Goal: Use online tool/utility: Utilize a website feature to perform a specific function

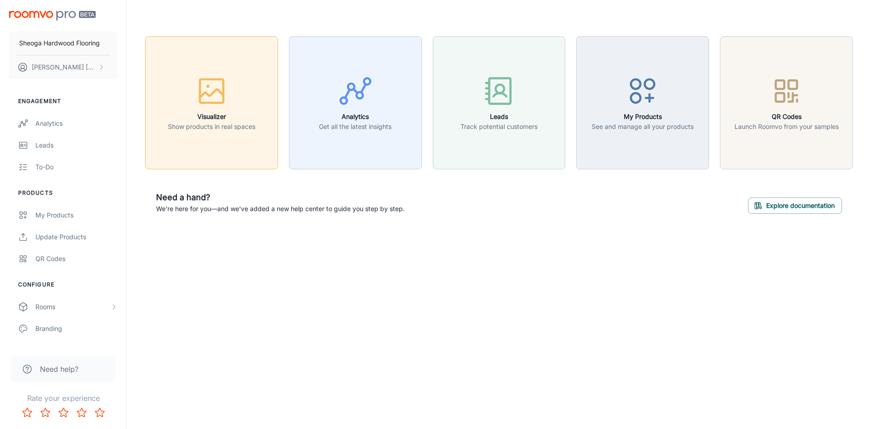
click at [225, 97] on icon "button" at bounding box center [212, 91] width 34 height 34
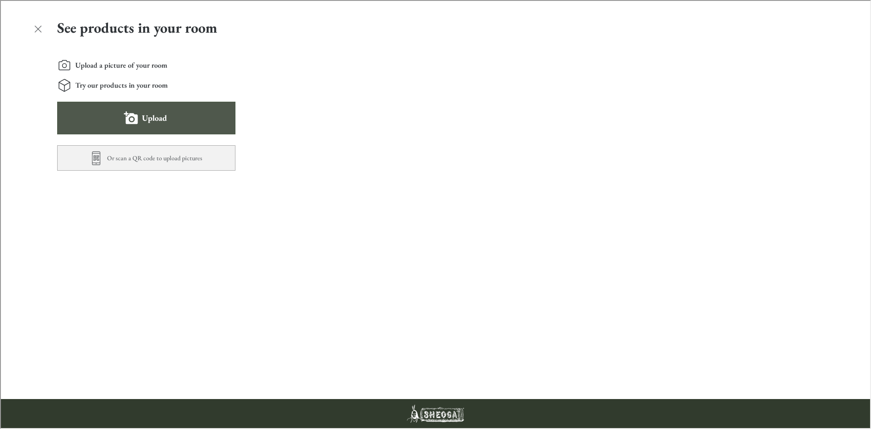
click at [151, 116] on label "Upload" at bounding box center [153, 117] width 25 height 15
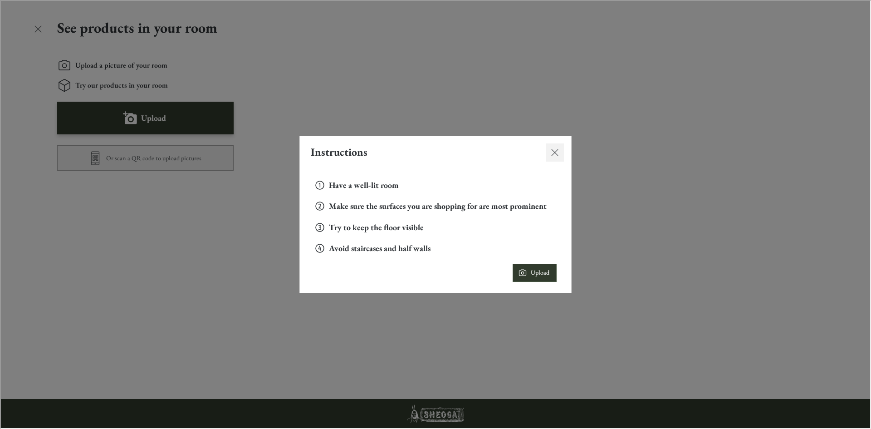
click at [557, 151] on icon "Close dialog" at bounding box center [553, 151] width 11 height 11
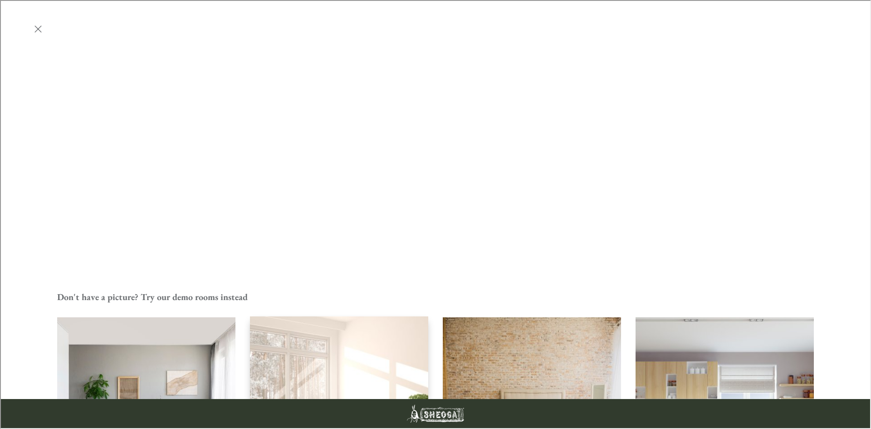
scroll to position [223, 0]
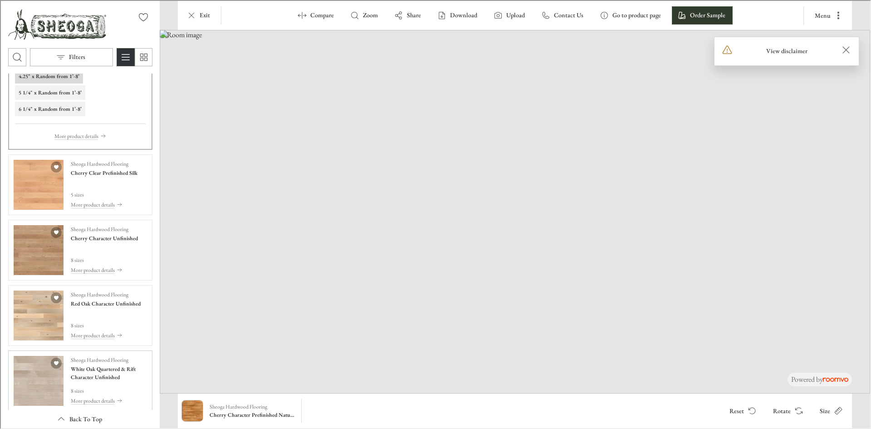
scroll to position [136, 0]
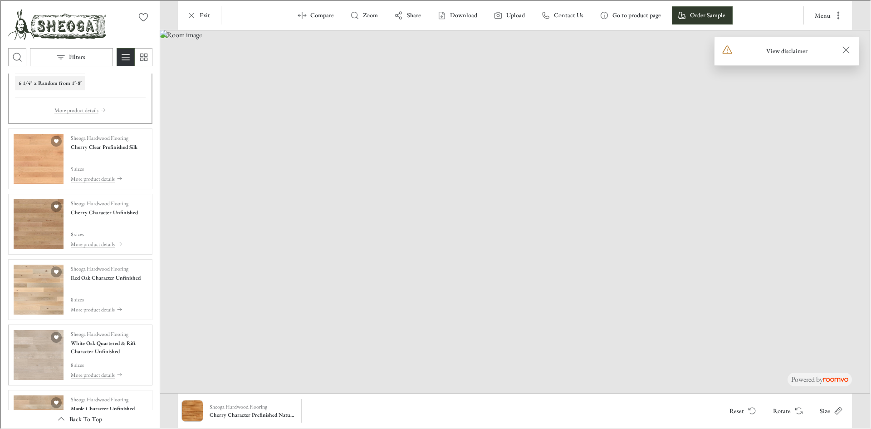
click at [31, 352] on img "See White Oak Quartered & Rift Character Unfinished in the room" at bounding box center [38, 354] width 50 height 50
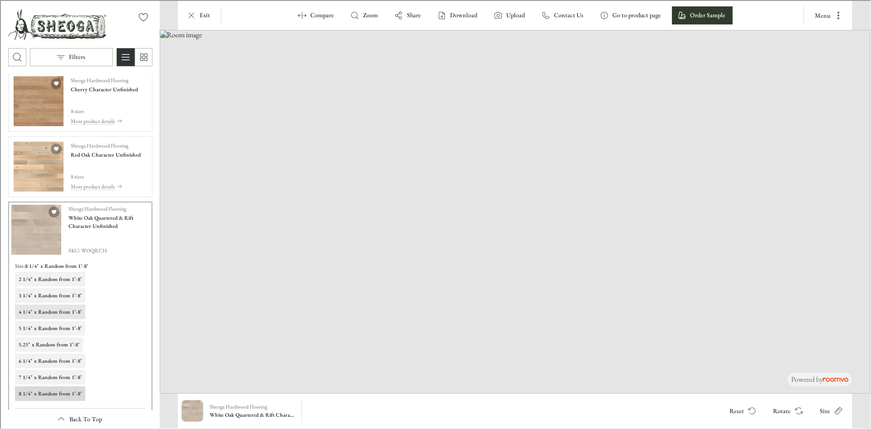
click at [50, 313] on h6 "4 1/4" x Random from 1’-8’" at bounding box center [49, 311] width 63 height 8
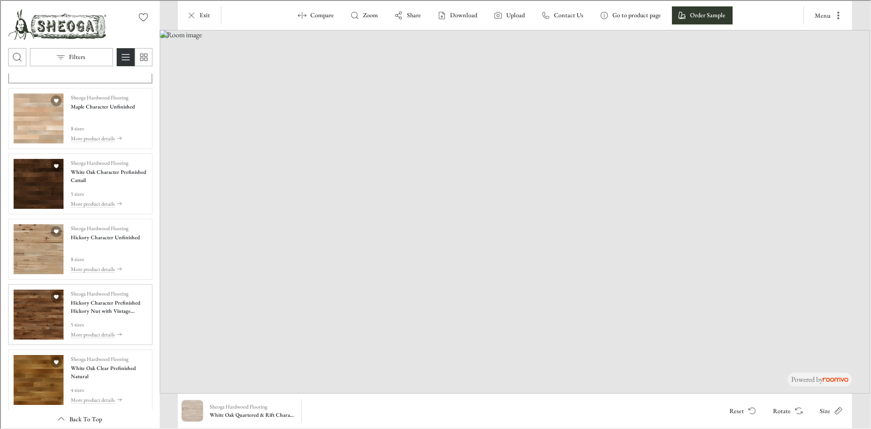
scroll to position [499, 0]
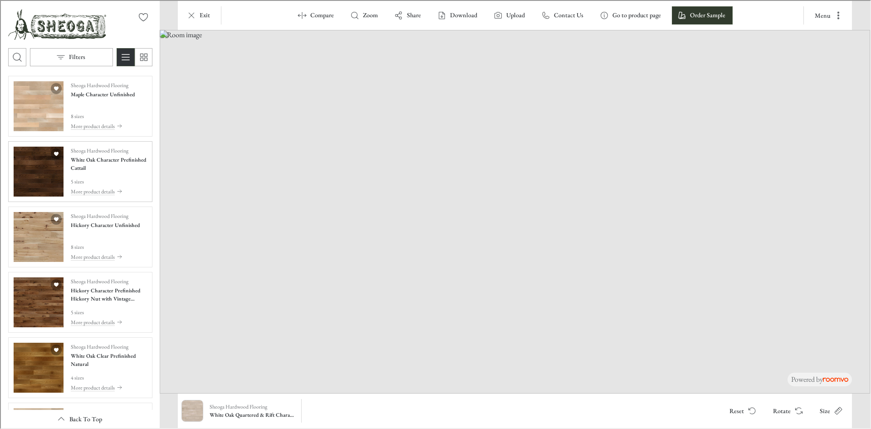
click at [30, 174] on img "See White Oak Character Prefinished Cattail in the room" at bounding box center [38, 171] width 50 height 50
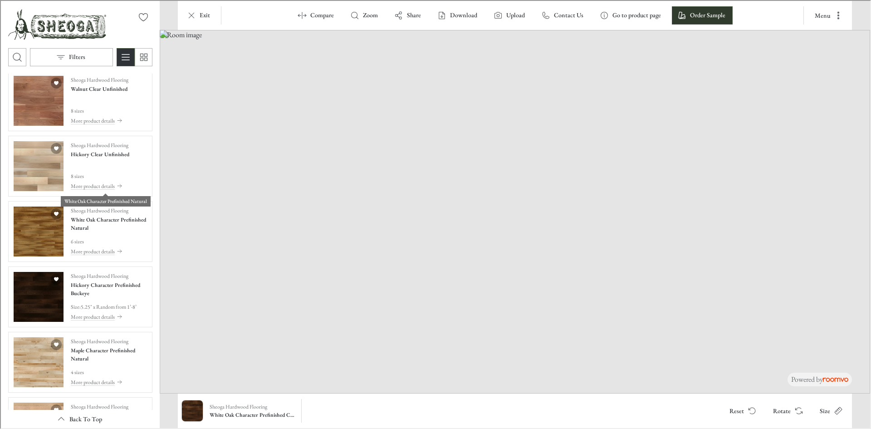
scroll to position [962, 0]
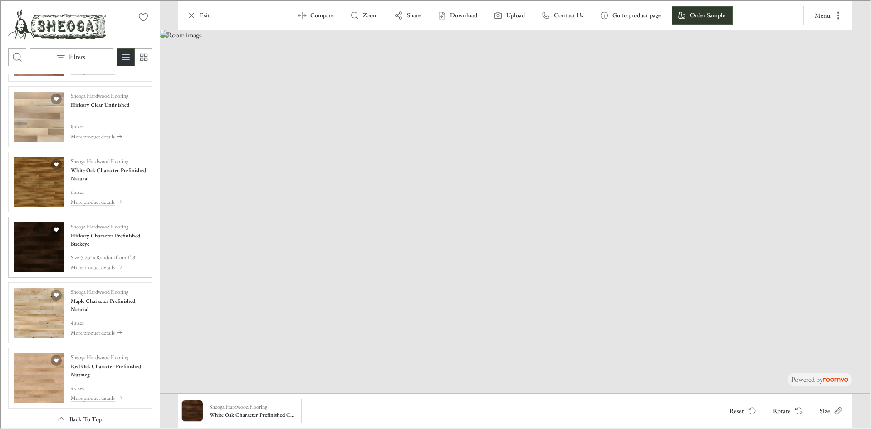
click at [41, 243] on img "See Hickory Character Prefinished Buckeye in the room" at bounding box center [38, 246] width 50 height 50
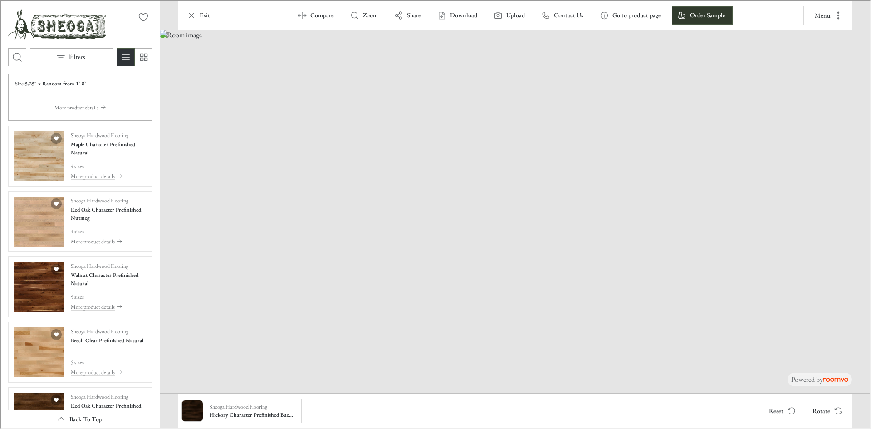
scroll to position [1066, 0]
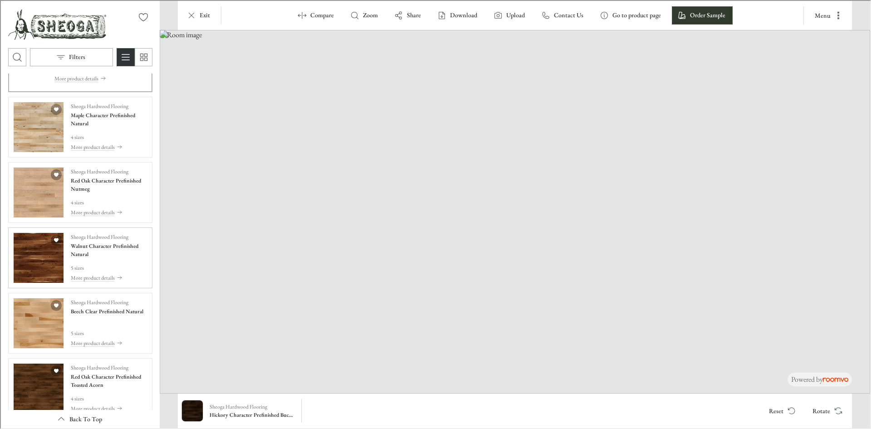
click at [47, 264] on img "See Walnut Character Prefinished Natural in the room" at bounding box center [38, 257] width 50 height 50
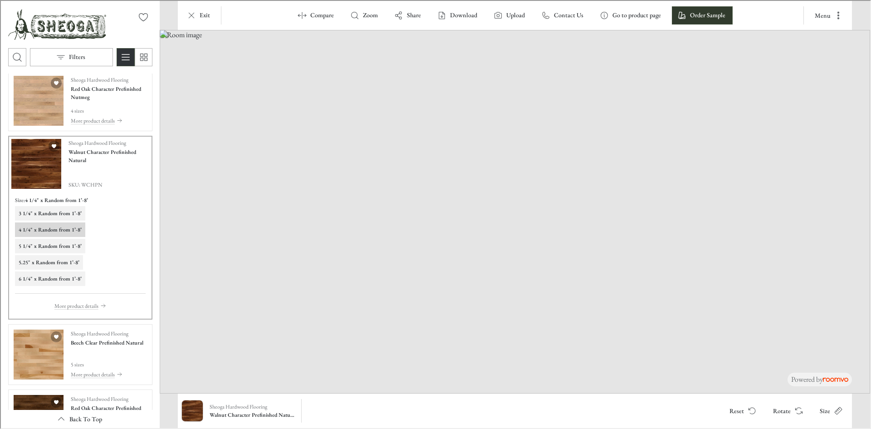
scroll to position [1111, 0]
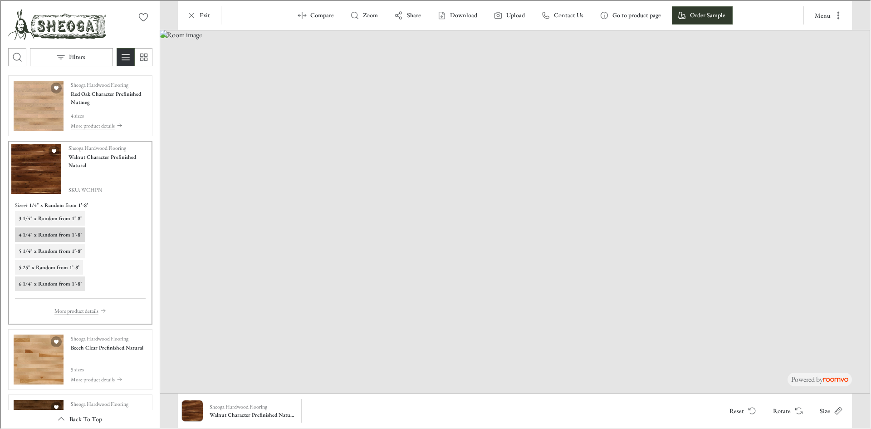
click at [63, 285] on h6 "6 1/4" x Random from 1’-8’" at bounding box center [49, 282] width 63 height 8
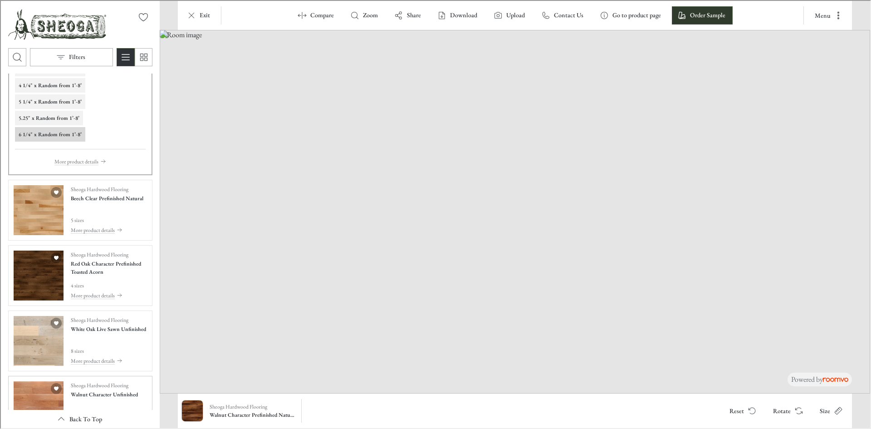
scroll to position [1284, 0]
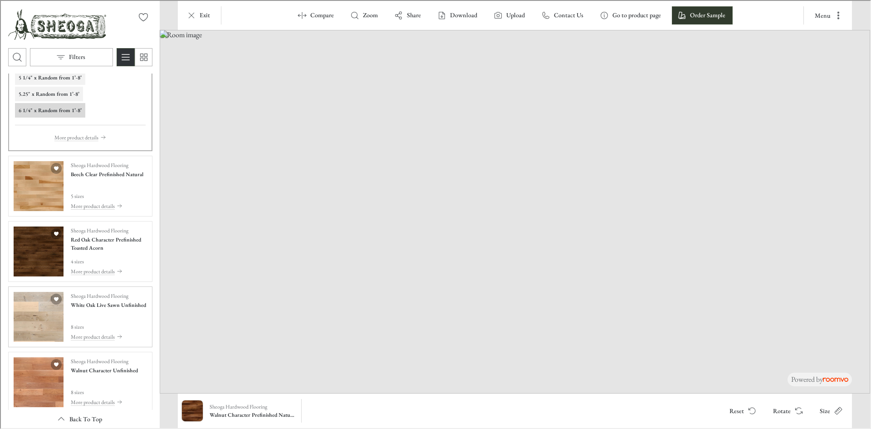
click at [40, 323] on img "See White Oak Live Sawn Unfinished in the room" at bounding box center [38, 316] width 50 height 50
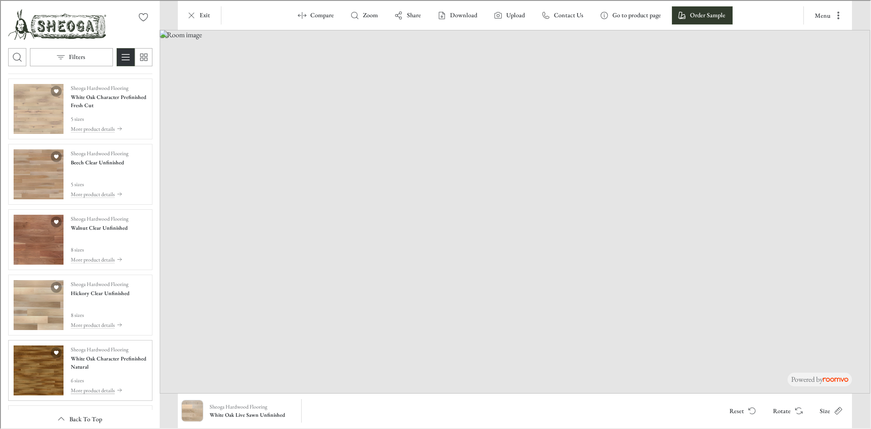
scroll to position [649, 0]
click at [47, 312] on img "See Hickory Clear Unfinished in the room" at bounding box center [38, 305] width 50 height 50
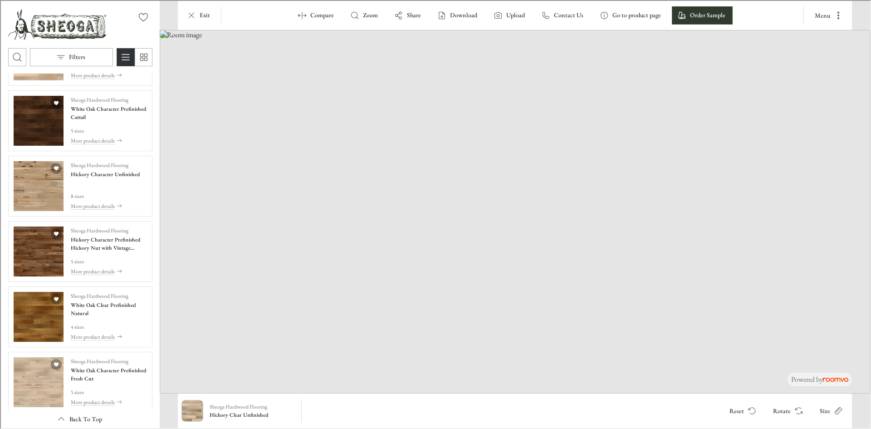
scroll to position [377, 0]
click at [41, 371] on img "See White Oak Character Prefinished Fresh Cut in the room" at bounding box center [38, 381] width 50 height 50
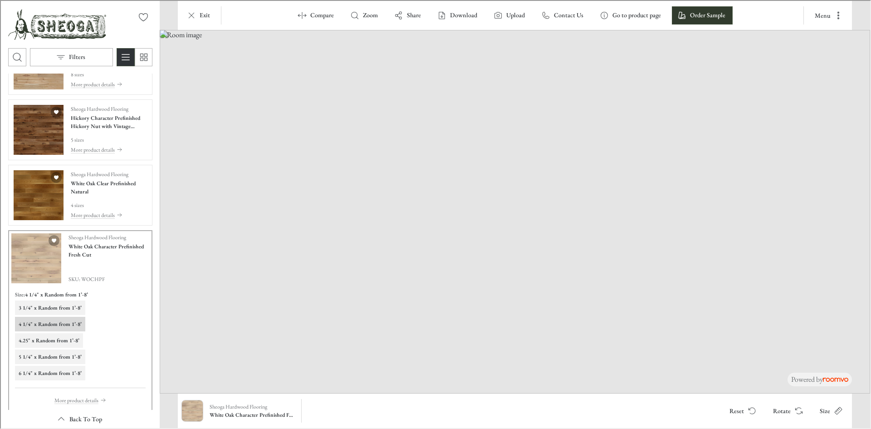
scroll to position [559, 0]
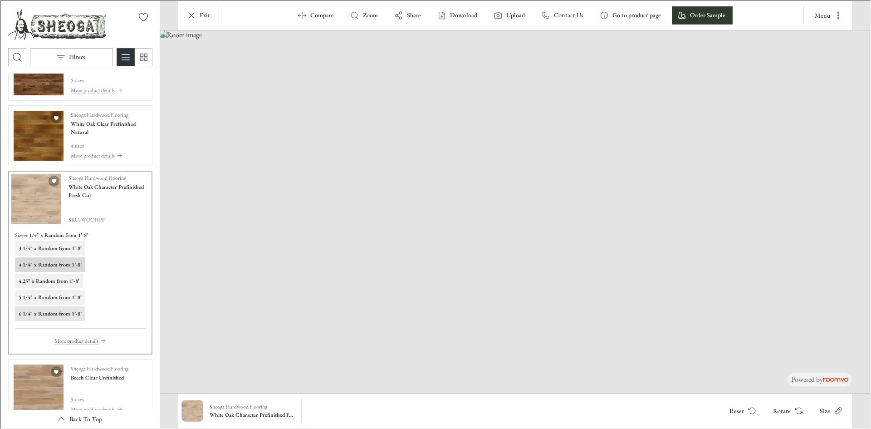
click at [63, 317] on button "6 1/4" x Random from 1’-8’" at bounding box center [49, 312] width 70 height 15
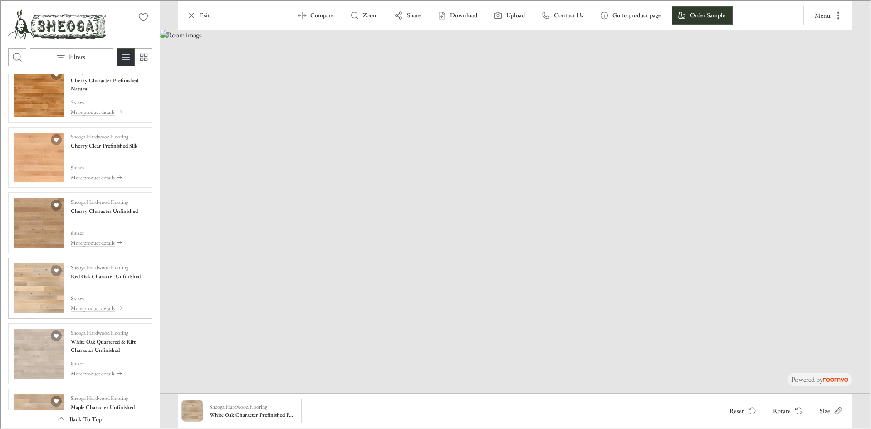
scroll to position [0, 0]
